Goal: Check status: Check status

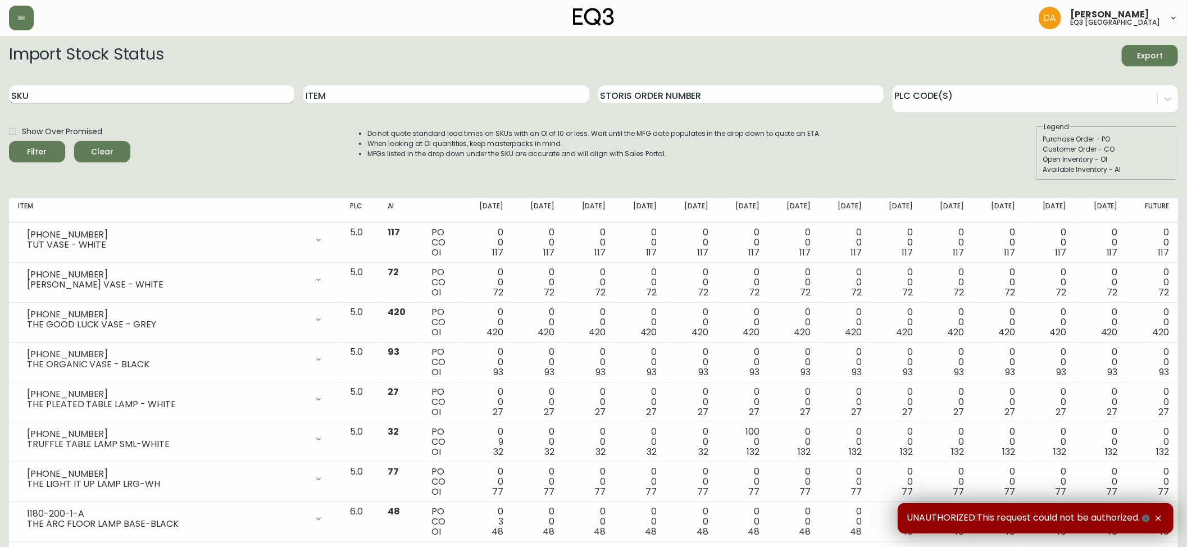
click at [113, 90] on input "SKU" at bounding box center [151, 94] width 285 height 18
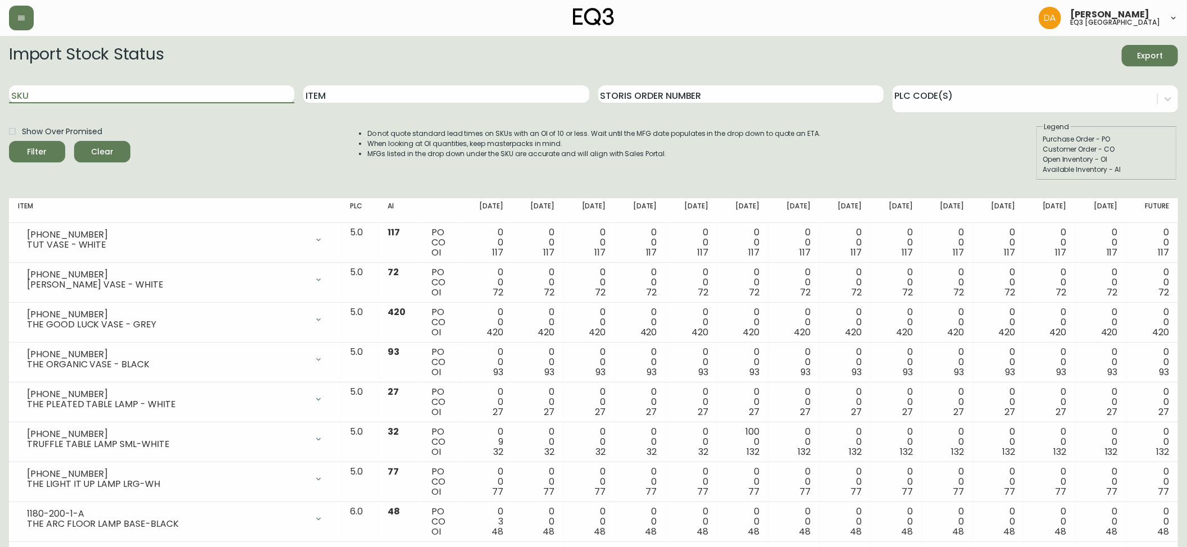
paste input "[PHONE_NUMBER]"
type input "[PHONE_NUMBER]"
click at [44, 152] on div "Filter" at bounding box center [38, 152] width 20 height 14
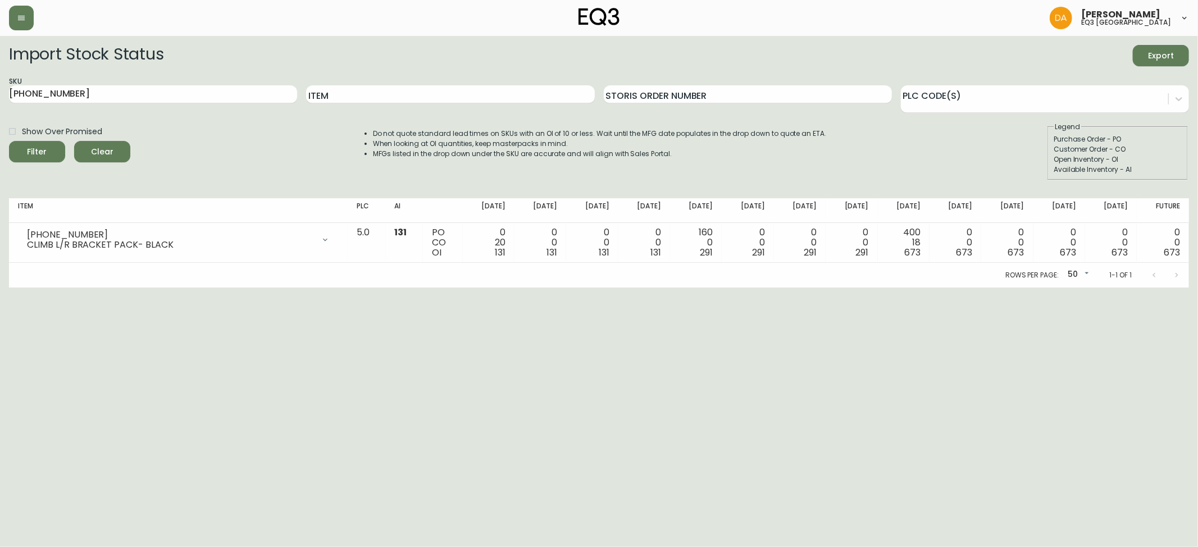
click at [103, 147] on span "Clear" at bounding box center [102, 152] width 38 height 14
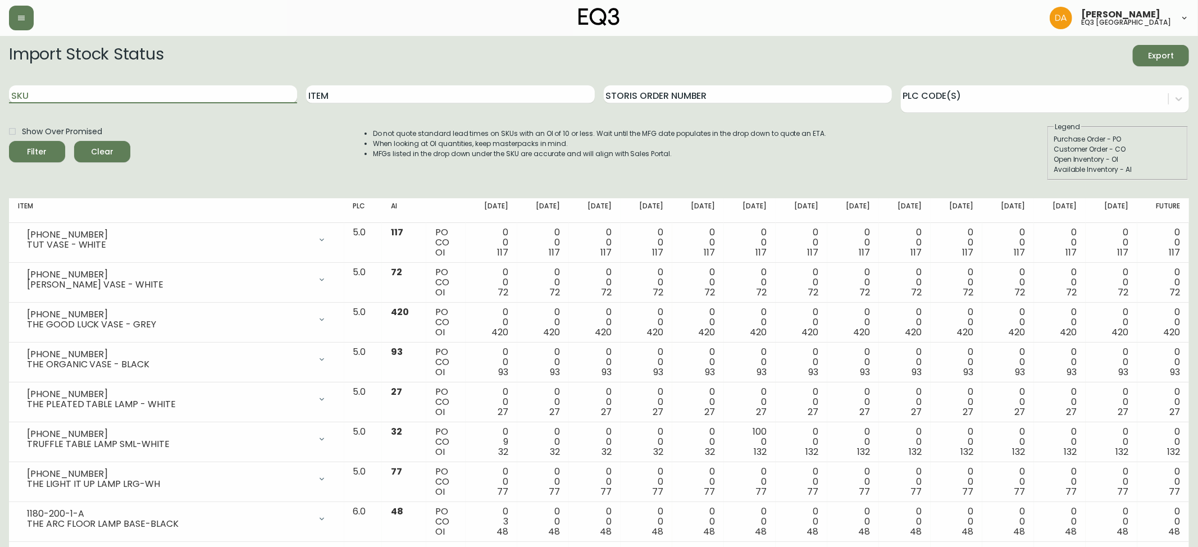
click at [102, 94] on input "SKU" at bounding box center [153, 94] width 288 height 18
paste input "[PHONE_NUMBER]"
type input "[PHONE_NUMBER]"
click at [25, 149] on span "Filter" at bounding box center [37, 152] width 38 height 14
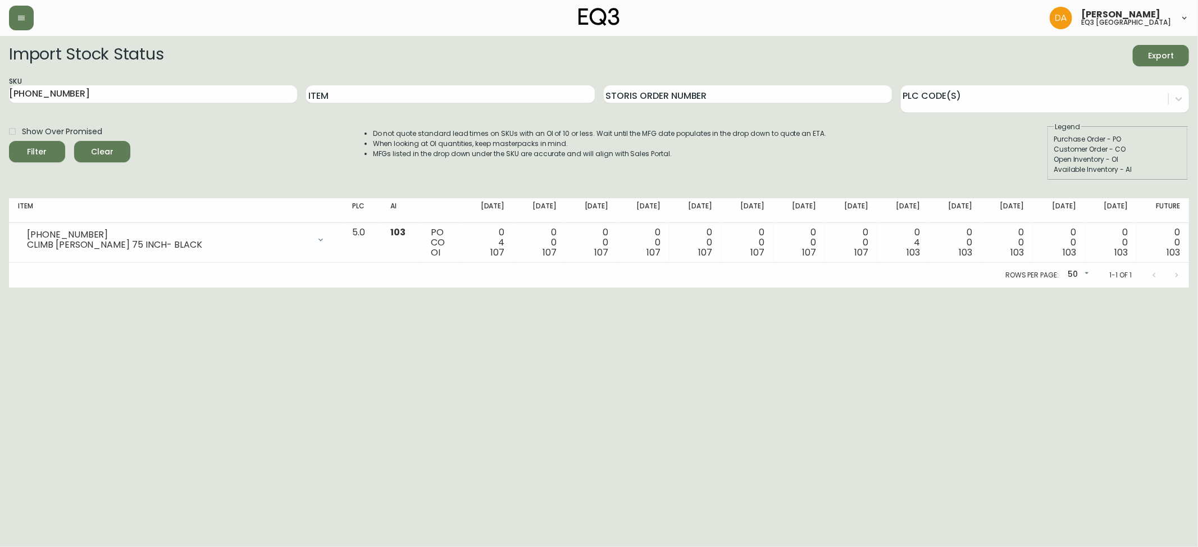
click at [109, 155] on span "Clear" at bounding box center [102, 152] width 38 height 14
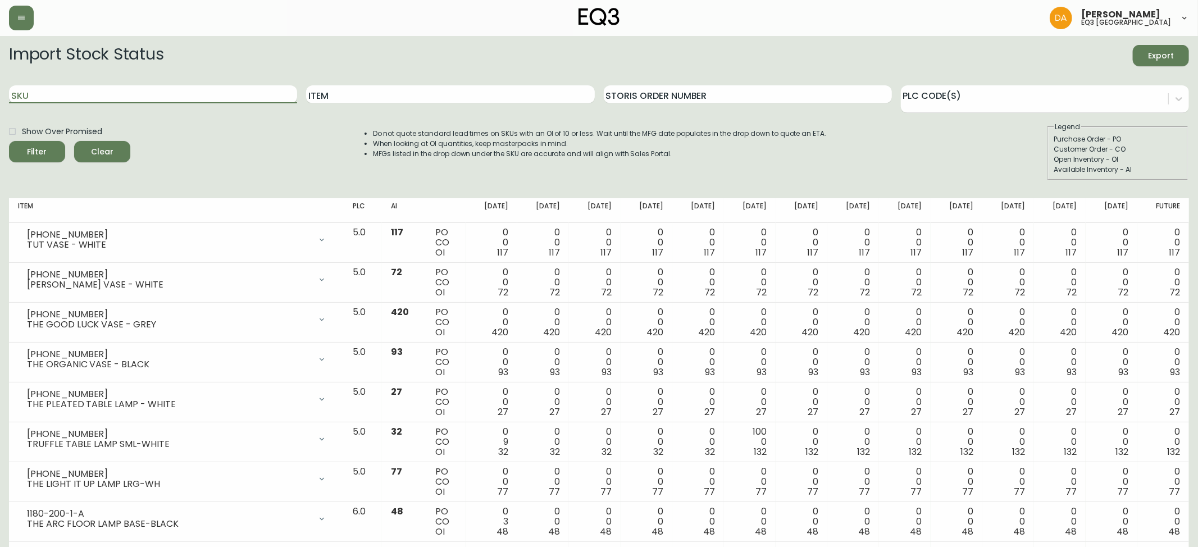
click at [92, 87] on input "SKU" at bounding box center [153, 94] width 288 height 18
paste input "[PHONE_NUMBER]"
type input "[PHONE_NUMBER]"
click at [52, 153] on span "Filter" at bounding box center [37, 152] width 38 height 14
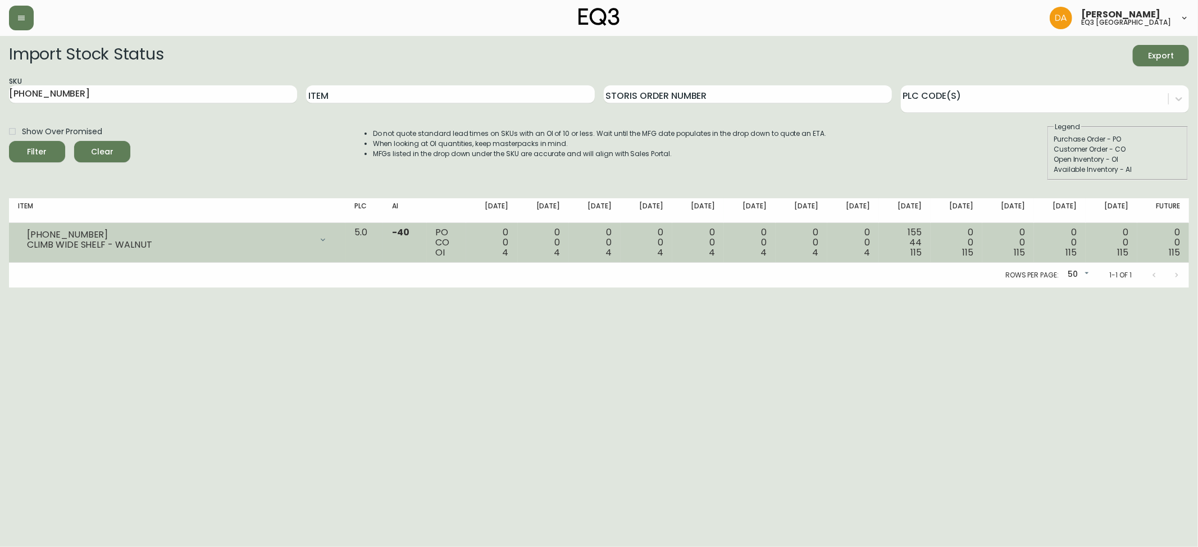
click at [334, 240] on div at bounding box center [323, 240] width 22 height 22
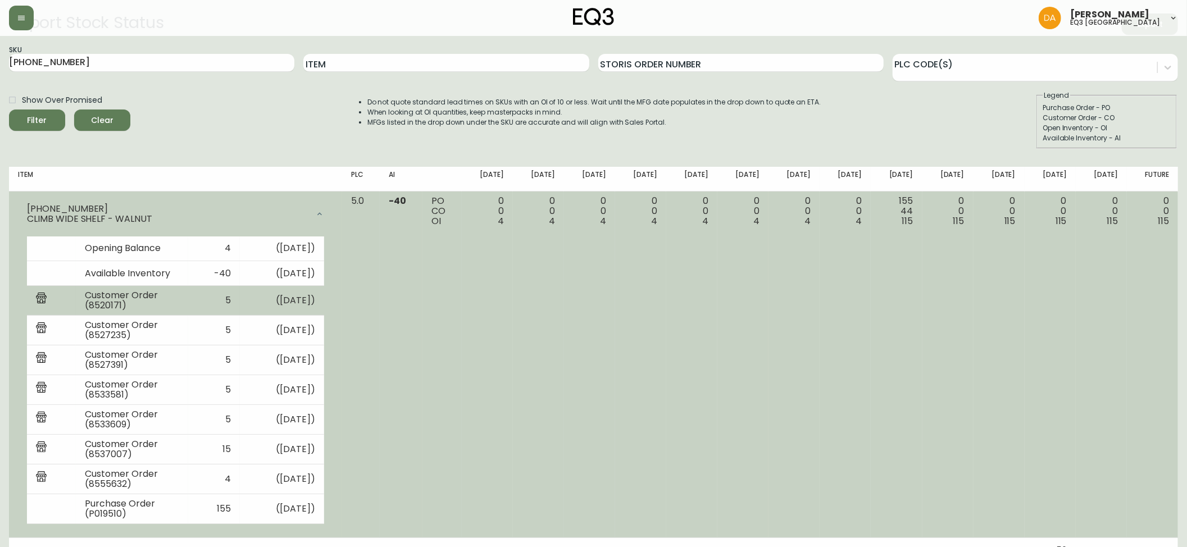
scroll to position [48, 0]
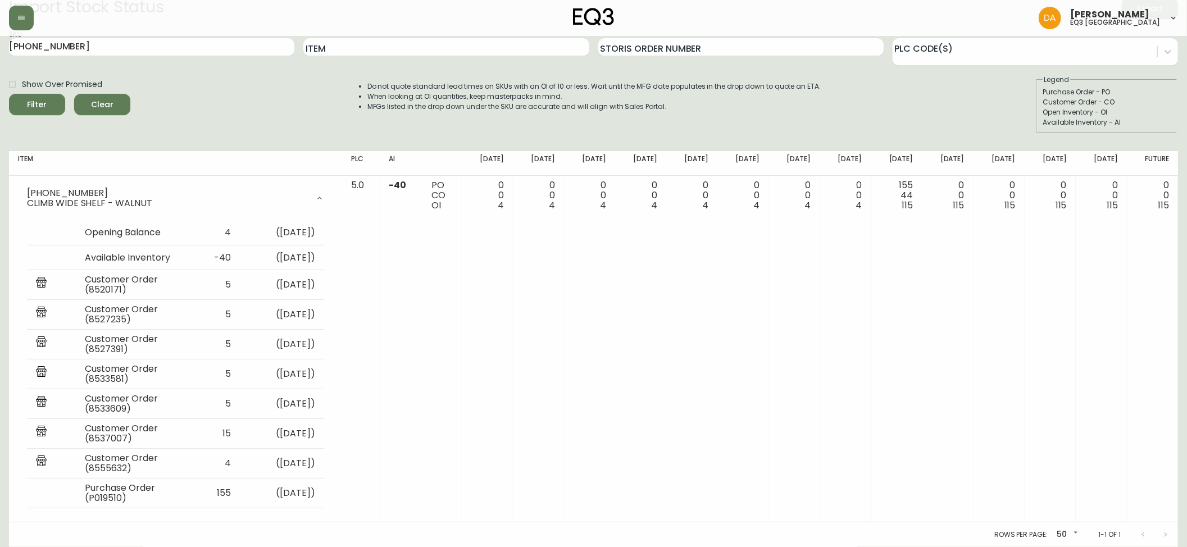
click at [81, 102] on button "Clear" at bounding box center [102, 104] width 56 height 21
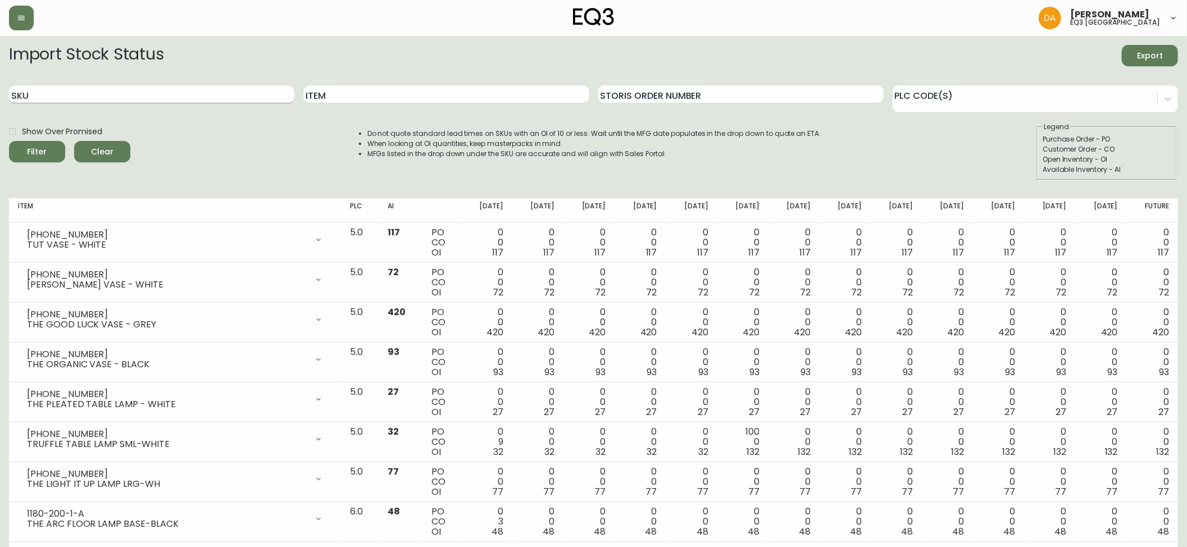
click at [83, 92] on input "SKU" at bounding box center [151, 94] width 285 height 18
paste input "[PHONE_NUMBER]"
type input "[PHONE_NUMBER]"
click at [26, 151] on span "Filter" at bounding box center [37, 152] width 38 height 14
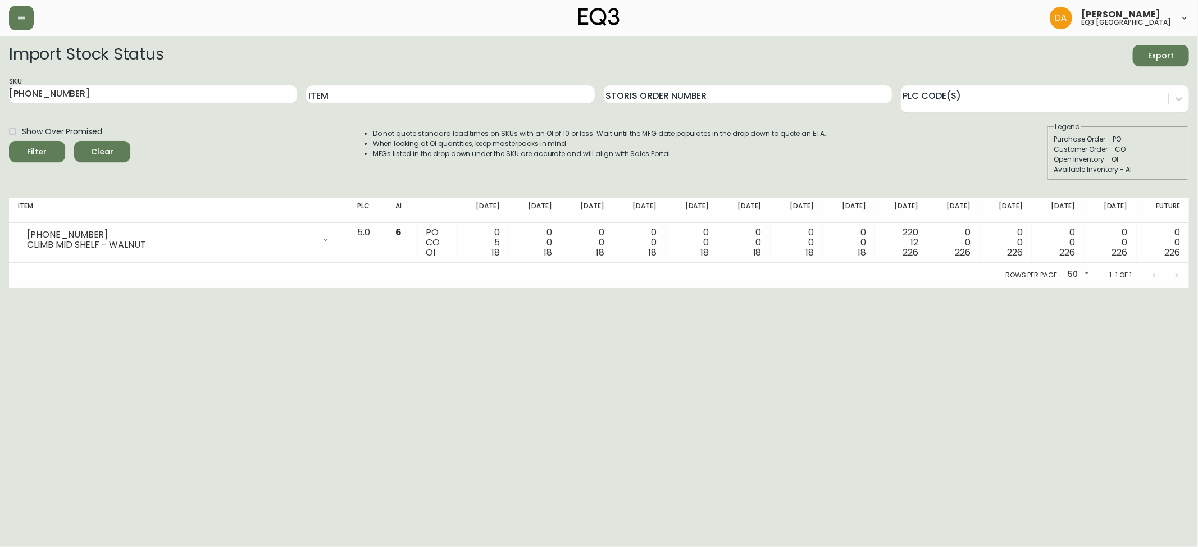
click at [91, 155] on span "Clear" at bounding box center [102, 152] width 38 height 14
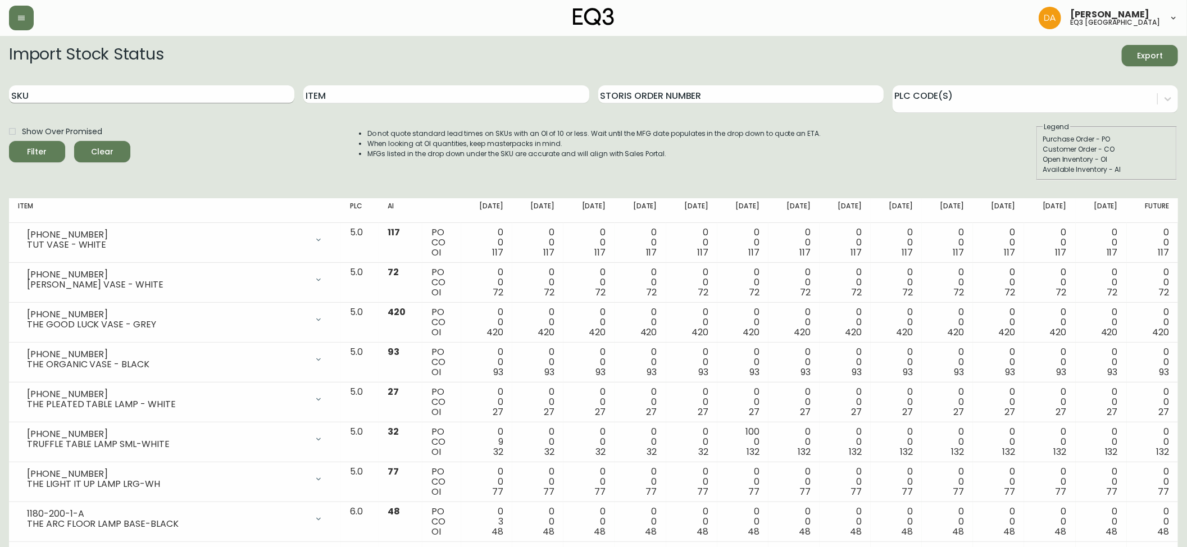
click at [113, 95] on input "SKU" at bounding box center [151, 94] width 285 height 18
paste input "3020-801-6-A"
click at [19, 143] on button "Filter" at bounding box center [37, 151] width 56 height 21
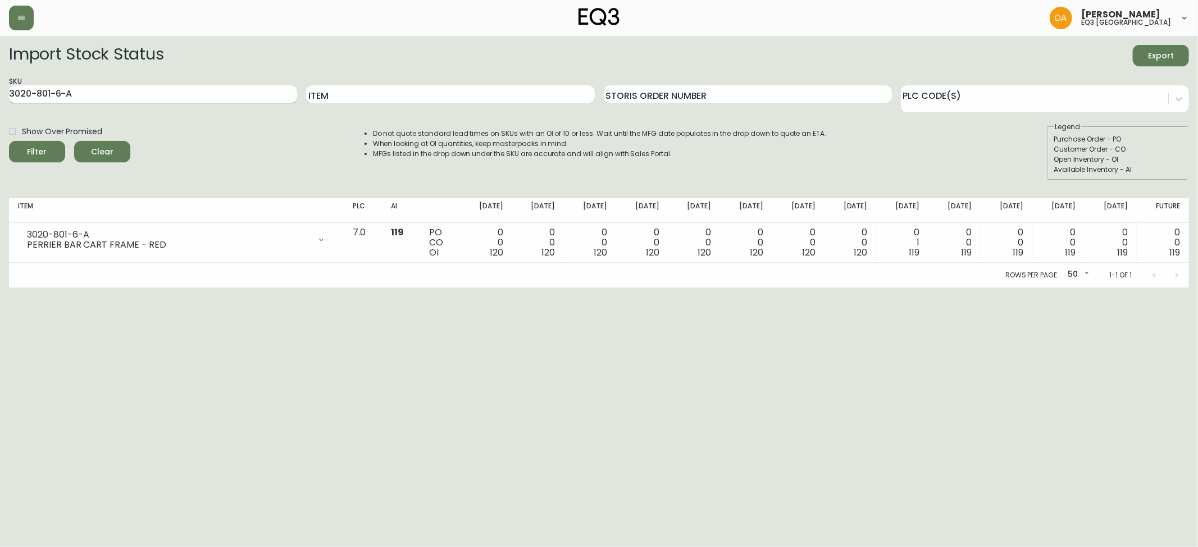
click at [104, 96] on input "3020-801-6-A" at bounding box center [153, 94] width 288 height 18
drag, startPoint x: 102, startPoint y: 96, endPoint x: 0, endPoint y: 106, distance: 102.7
click at [0, 106] on main "Import Stock Status Export SKU 3020-801-6-A Item Storis Order Number PLC Code(s…" at bounding box center [599, 162] width 1198 height 252
paste input "4-B"
type input "3020-801-4-B"
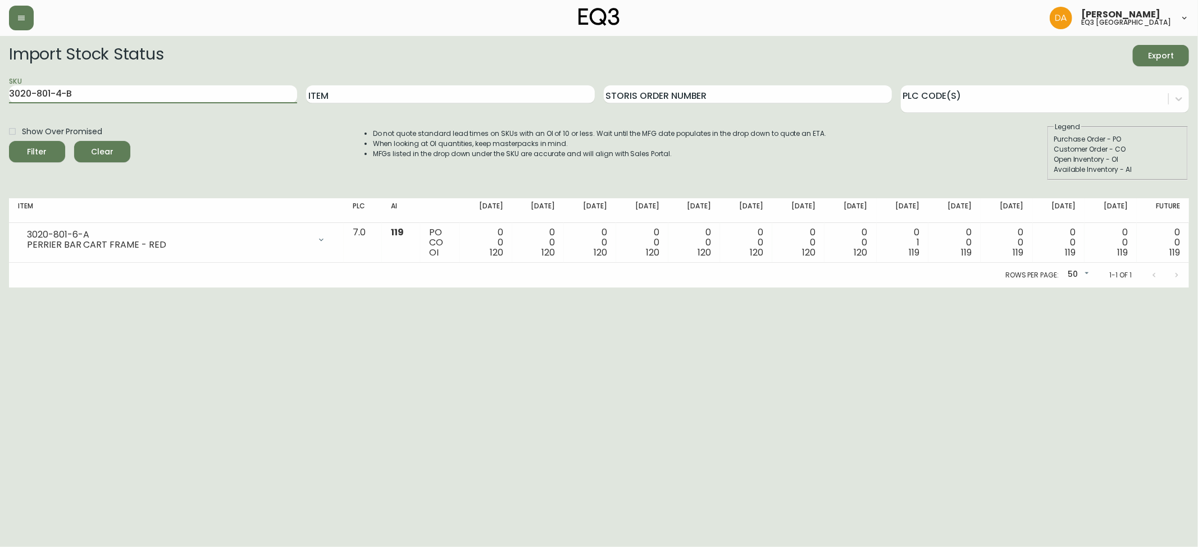
click at [28, 146] on div "Filter" at bounding box center [38, 152] width 20 height 14
click at [99, 154] on span "Clear" at bounding box center [102, 152] width 38 height 14
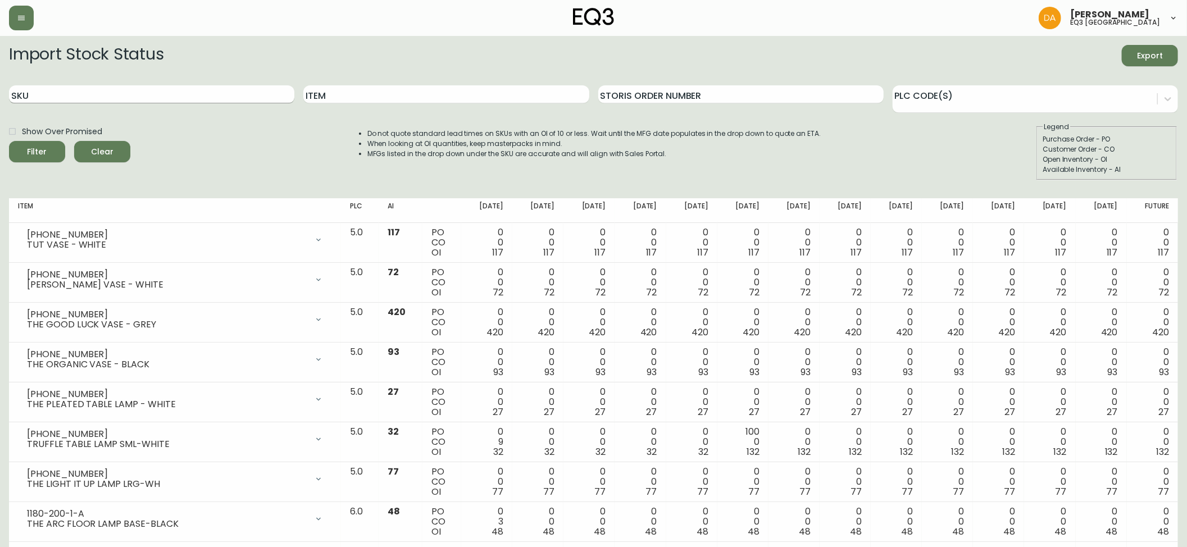
click at [115, 87] on input "SKU" at bounding box center [151, 94] width 285 height 18
paste input "[PHONE_NUMBER]"
type input "[PHONE_NUMBER]"
click at [43, 149] on div "Filter" at bounding box center [38, 152] width 20 height 14
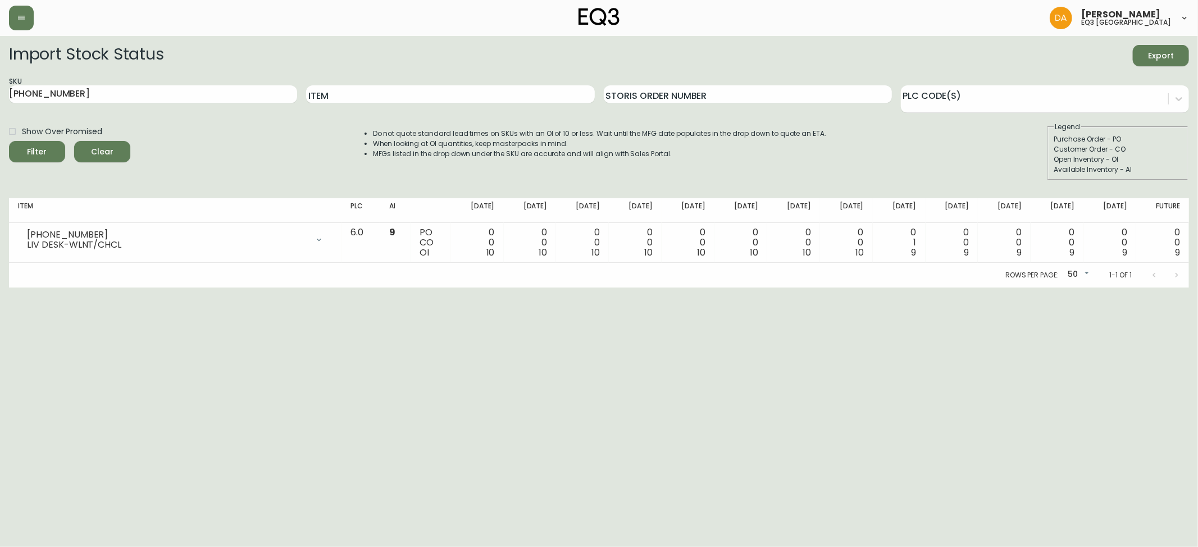
click at [96, 148] on span "Clear" at bounding box center [102, 152] width 38 height 14
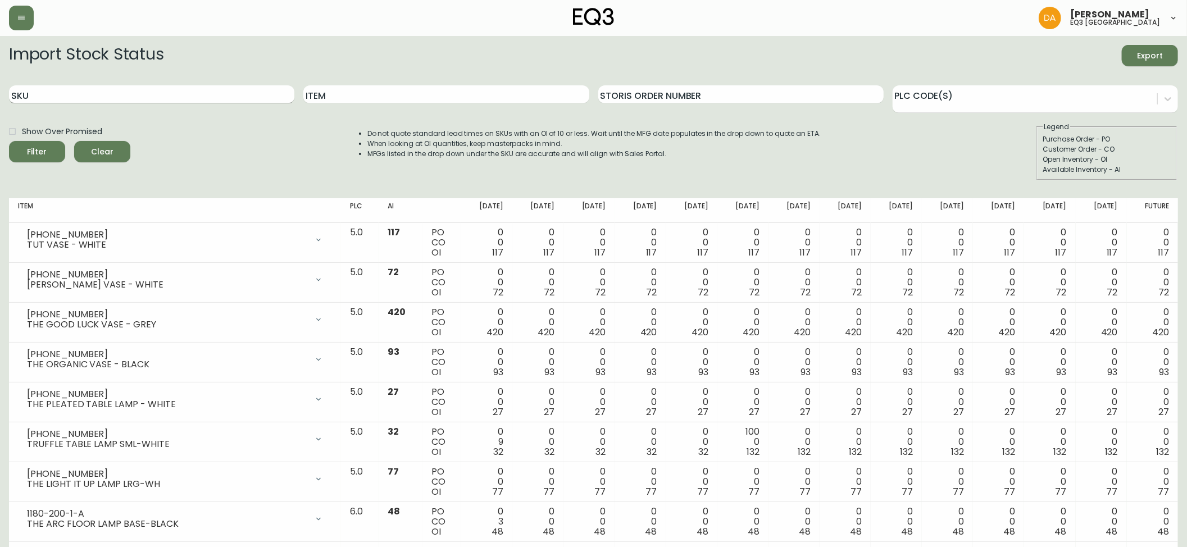
click at [119, 99] on input "SKU" at bounding box center [151, 94] width 285 height 18
paste input "3020-629-13-B"
click at [23, 146] on span "Filter" at bounding box center [37, 152] width 38 height 14
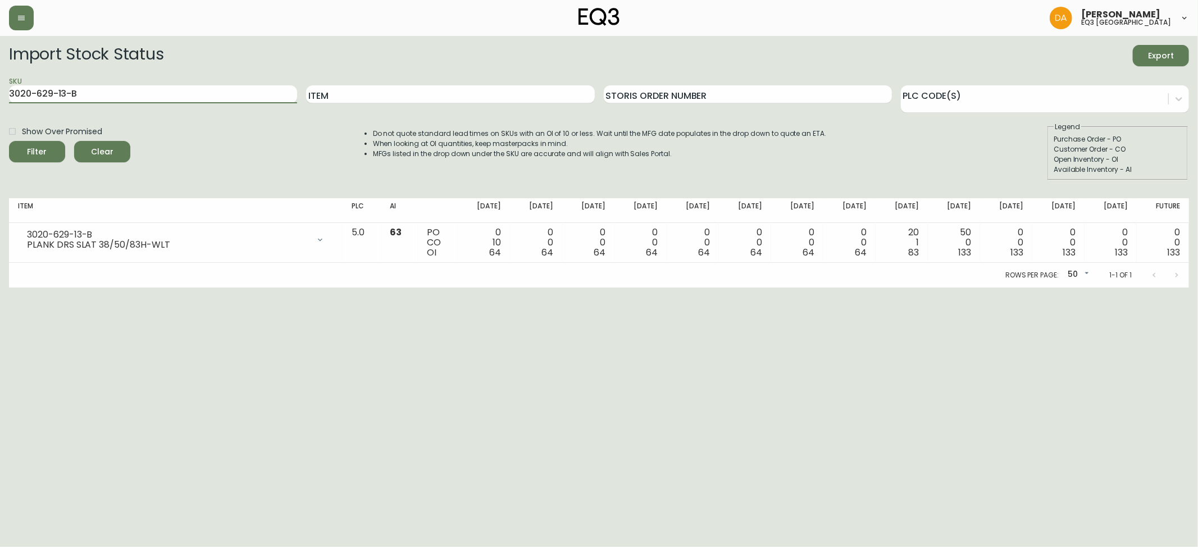
drag, startPoint x: 131, startPoint y: 88, endPoint x: 0, endPoint y: 97, distance: 131.2
click at [0, 97] on main "Import Stock Status Export SKU 3020-629-13-B Item Storis Order Number PLC Code(…" at bounding box center [599, 162] width 1198 height 252
paste input "3-13-A"
type input "3020-623-13-A"
click at [25, 160] on button "Filter" at bounding box center [37, 151] width 56 height 21
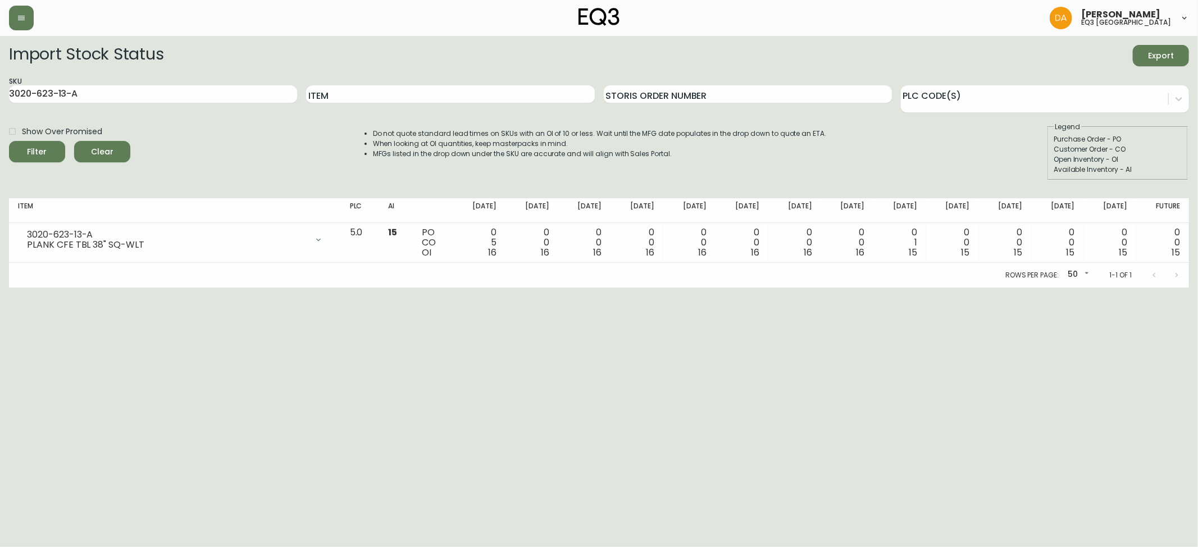
click at [85, 153] on span "Clear" at bounding box center [102, 152] width 38 height 14
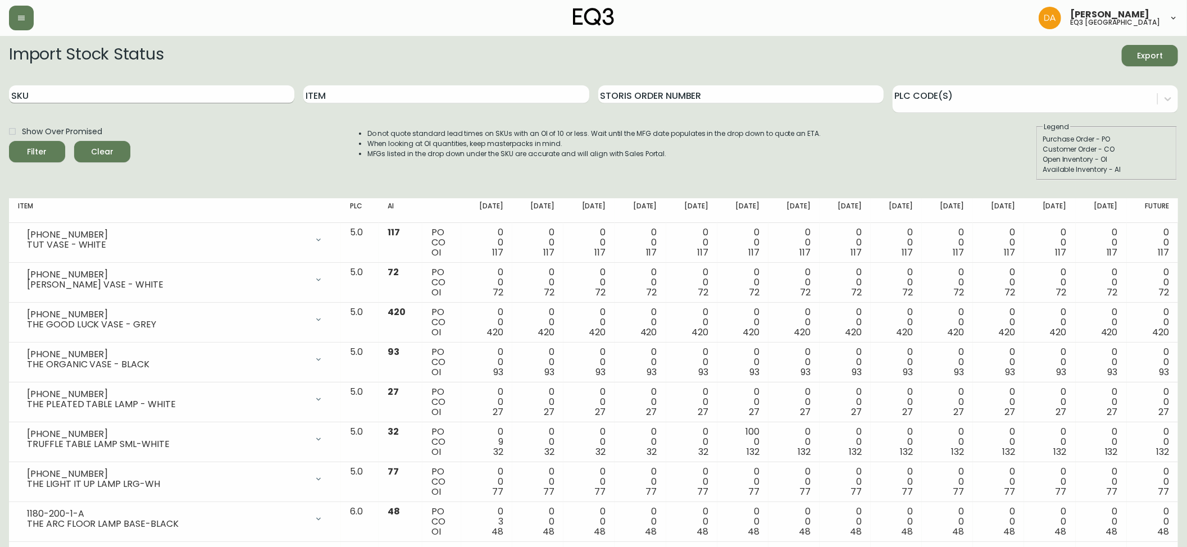
drag, startPoint x: 107, startPoint y: 90, endPoint x: 95, endPoint y: 70, distance: 23.4
click at [108, 90] on input "SKU" at bounding box center [151, 94] width 285 height 18
paste input "[PHONE_NUMBER]"
type input "[PHONE_NUMBER]"
click at [29, 154] on icon "submit" at bounding box center [33, 150] width 11 height 11
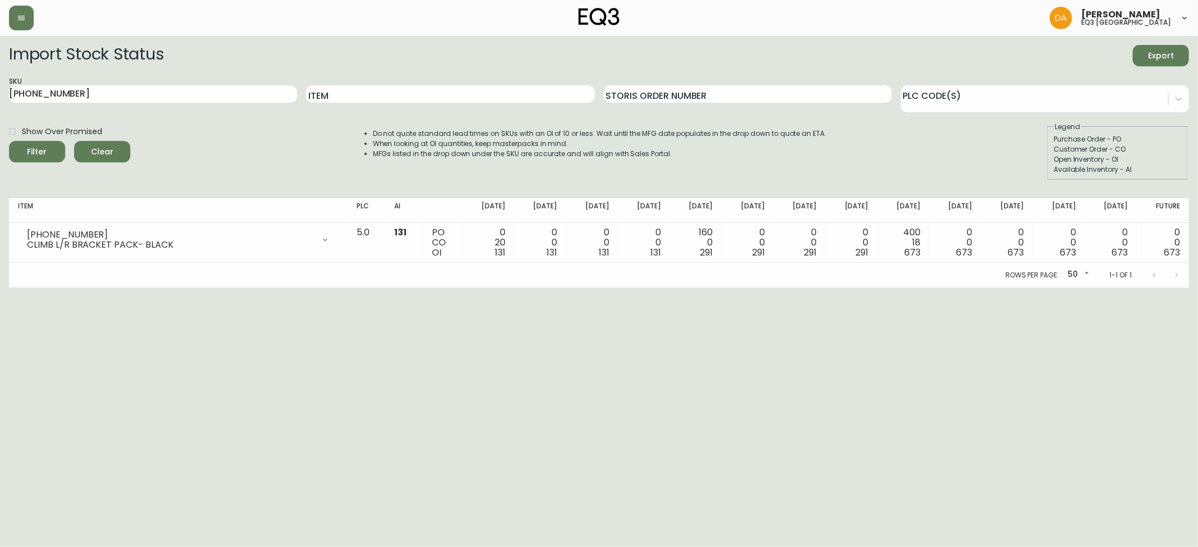
click at [91, 158] on button "Clear" at bounding box center [102, 151] width 56 height 21
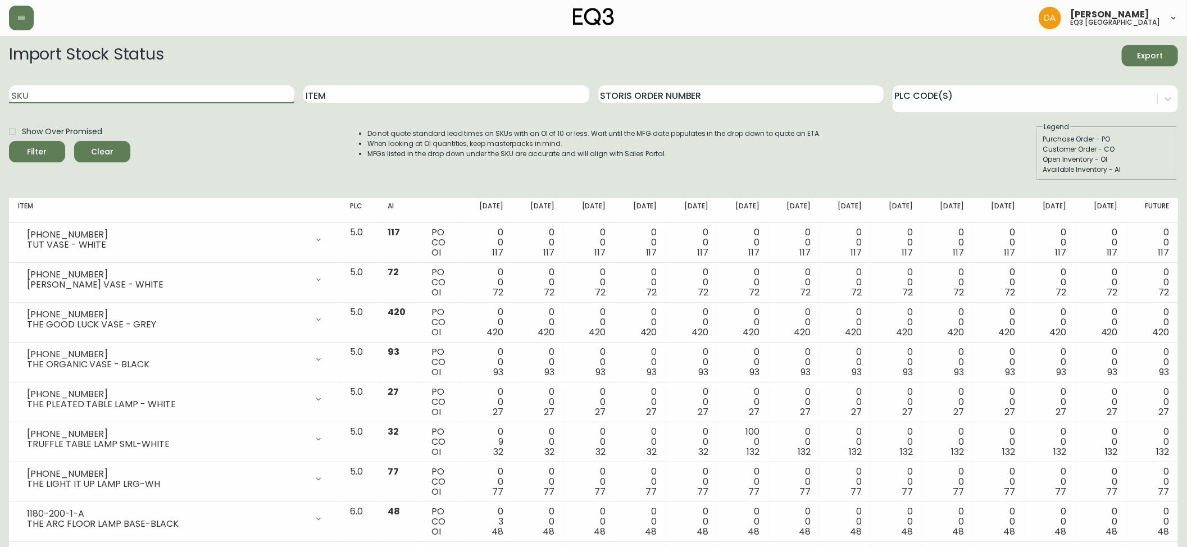
click at [124, 97] on input "SKU" at bounding box center [151, 94] width 285 height 18
paste input "[PHONE_NUMBER]"
type input "[PHONE_NUMBER]"
click at [14, 147] on button "Filter" at bounding box center [37, 151] width 56 height 21
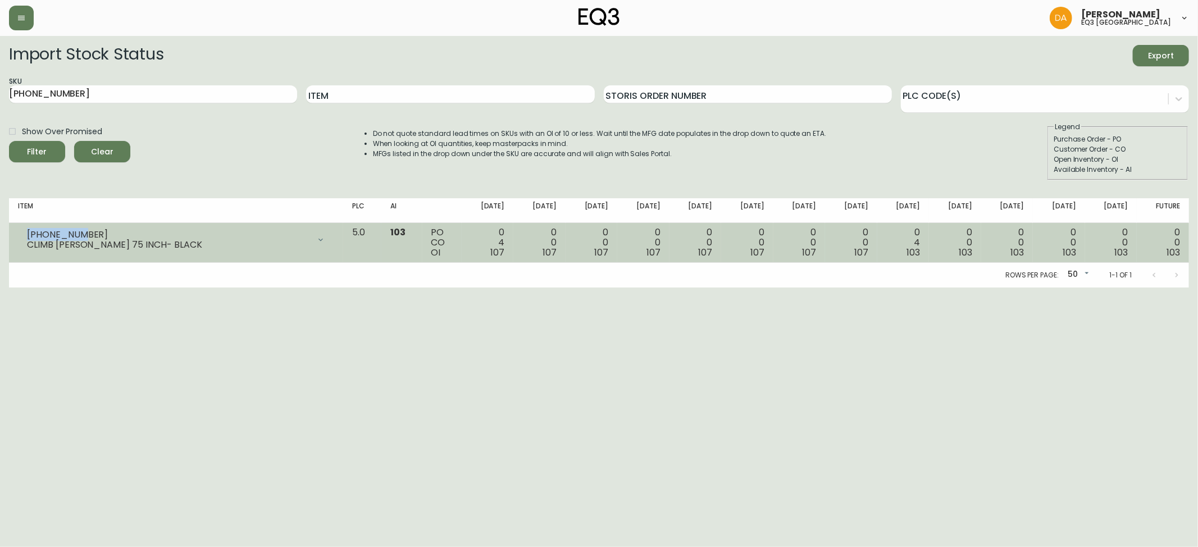
drag, startPoint x: 84, startPoint y: 232, endPoint x: 16, endPoint y: 237, distance: 68.2
click at [16, 237] on td "[PHONE_NUMBER] CLIMB [PERSON_NAME] 75 INCH- BLACK Opening Balance 111 ( [DATE] …" at bounding box center [176, 243] width 334 height 40
